Goal: Navigation & Orientation: Find specific page/section

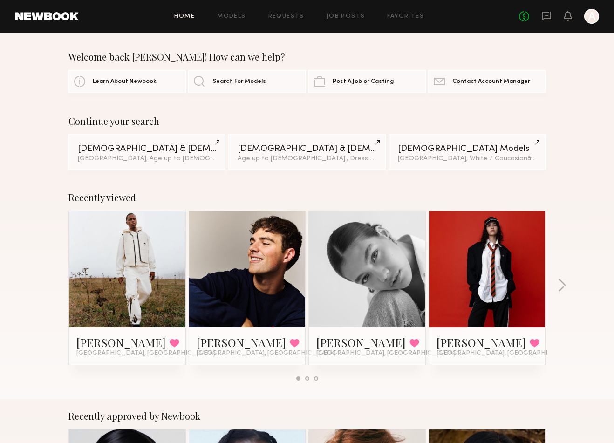
click at [277, 281] on div at bounding box center [247, 269] width 116 height 116
click at [232, 345] on link "[PERSON_NAME]" at bounding box center [241, 342] width 89 height 15
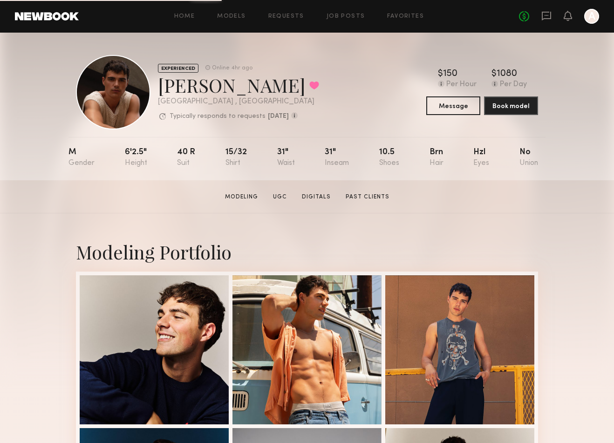
drag, startPoint x: 461, startPoint y: 72, endPoint x: 406, endPoint y: 70, distance: 55.0
click at [406, 70] on div "EXPERIENCED Online 4hr ago [PERSON_NAME] Favorited [GEOGRAPHIC_DATA] , [GEOGRAP…" at bounding box center [307, 92] width 462 height 75
click at [530, 74] on div "$ Typical rate set by model. Can vary by project & usage. 150 Per Hour $ Typica…" at bounding box center [482, 79] width 112 height 20
drag, startPoint x: 520, startPoint y: 73, endPoint x: 489, endPoint y: 74, distance: 31.7
click at [489, 74] on div "$ Typical rate set by model. Can vary by project & usage. 150 Per Hour $ Typica…" at bounding box center [482, 79] width 112 height 20
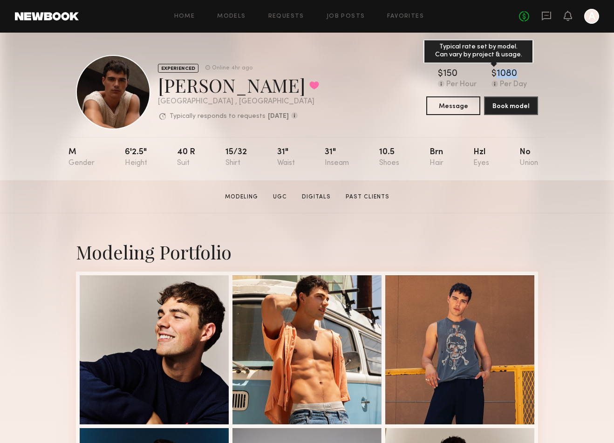
click at [525, 73] on div "$ Typical rate set by model. Can vary by project & usage. 1080" at bounding box center [508, 73] width 35 height 9
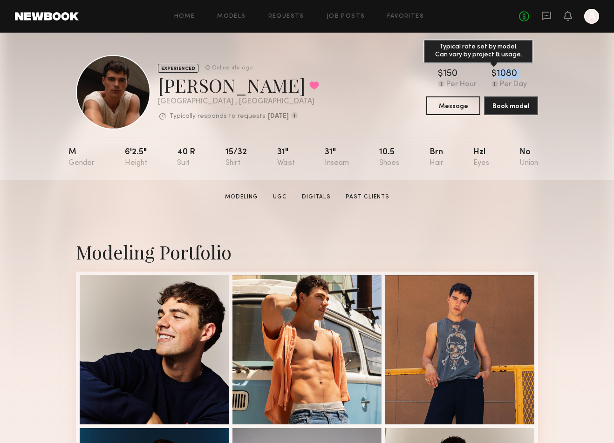
click at [525, 73] on div "$ Typical rate set by model. Can vary by project & usage. 1080" at bounding box center [508, 73] width 35 height 9
click at [535, 67] on div "EXPERIENCED Online 4hr ago Sterling R. Favorited Los Angeles , CA Typically res…" at bounding box center [307, 92] width 462 height 75
click at [391, 66] on div "EXPERIENCED Online 4hr ago Sterling R. Favorited Los Angeles , CA Typically res…" at bounding box center [307, 92] width 462 height 75
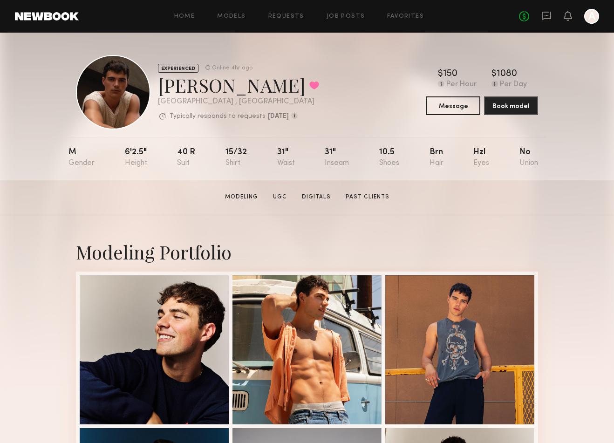
click at [391, 66] on div "EXPERIENCED Online 4hr ago Sterling R. Favorited Los Angeles , CA Typically res…" at bounding box center [307, 92] width 462 height 75
click at [460, 68] on div "EXPERIENCED Online 4hr ago Sterling R. Favorited Los Angeles , CA Typically res…" at bounding box center [307, 92] width 462 height 75
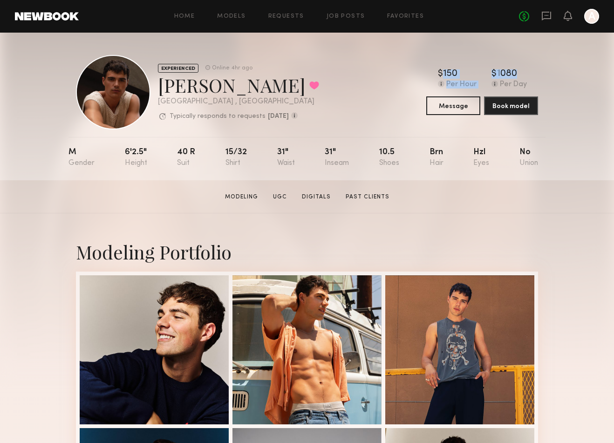
drag, startPoint x: 529, startPoint y: 75, endPoint x: 416, endPoint y: 75, distance: 113.2
click at [416, 75] on div "EXPERIENCED Online 4hr ago Sterling R. Favorited Los Angeles , CA Typically res…" at bounding box center [307, 92] width 462 height 75
drag, startPoint x: 425, startPoint y: 73, endPoint x: 509, endPoint y: 68, distance: 84.5
click at [509, 68] on div "EXPERIENCED Online 4hr ago Sterling R. Favorited Los Angeles , CA Typically res…" at bounding box center [307, 92] width 462 height 75
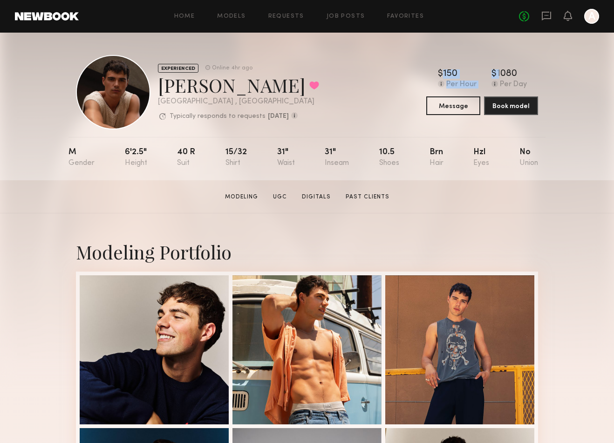
click at [509, 68] on div "EXPERIENCED Online 4hr ago Sterling R. Favorited Los Angeles , CA Typically res…" at bounding box center [307, 92] width 462 height 75
click at [501, 50] on nb-model-profile-header "EXPERIENCED Online 4hr ago Sterling R. Favorited Los Angeles , CA Typically res…" at bounding box center [306, 81] width 477 height 97
